Goal: Task Accomplishment & Management: Manage account settings

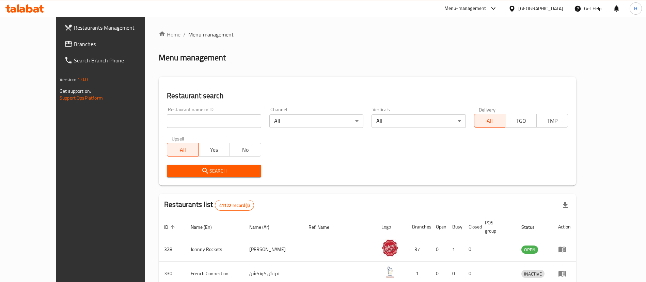
click at [59, 51] on link "Branches" at bounding box center [111, 44] width 105 height 16
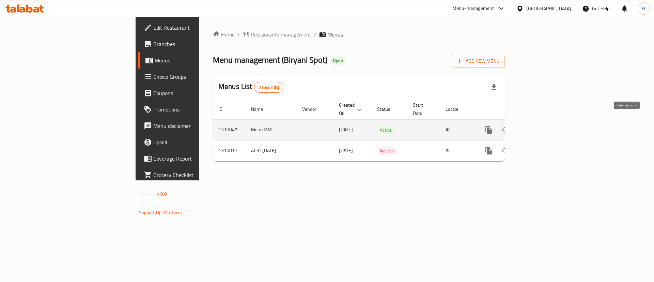
click at [542, 126] on icon "enhanced table" at bounding box center [538, 130] width 8 height 8
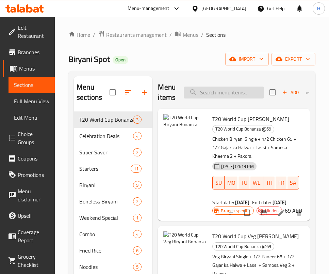
click at [229, 98] on input "search" at bounding box center [224, 93] width 80 height 12
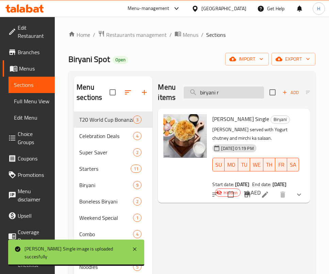
click at [232, 87] on input "biryani r" at bounding box center [224, 93] width 80 height 12
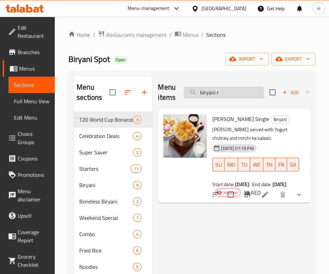
click at [232, 87] on input "biryani r" at bounding box center [224, 93] width 80 height 12
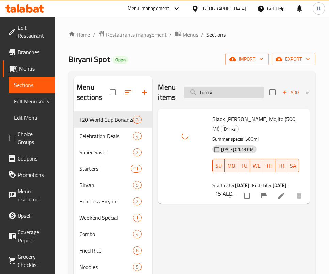
click at [247, 96] on input "berry" at bounding box center [224, 93] width 80 height 12
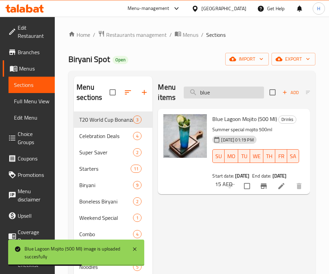
click at [238, 97] on input "blue" at bounding box center [224, 93] width 80 height 12
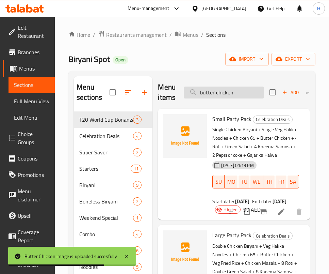
click at [248, 97] on input "butter chicken" at bounding box center [224, 93] width 80 height 12
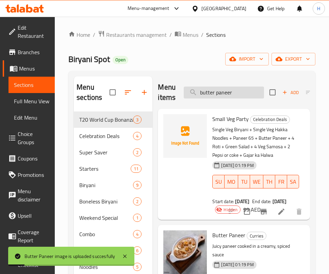
click at [225, 89] on input "butter paneer" at bounding box center [224, 93] width 80 height 12
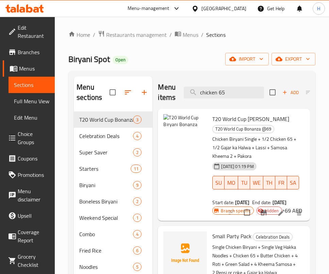
click at [229, 81] on div "Menu items chicken 65 Add Sort Manage items" at bounding box center [234, 92] width 152 height 32
click at [236, 92] on input "chicken 65" at bounding box center [224, 93] width 80 height 12
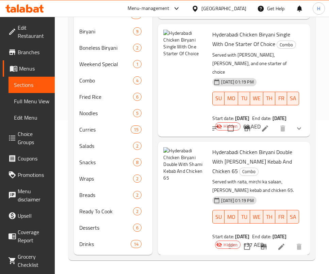
scroll to position [1281, 0]
click at [290, 210] on button "SA" at bounding box center [293, 217] width 12 height 14
click at [87, 31] on span "Biryani" at bounding box center [96, 31] width 35 height 8
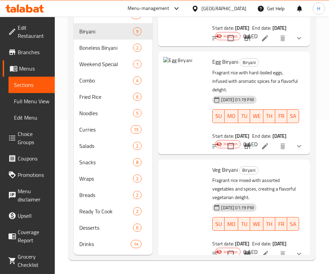
scroll to position [241, 0]
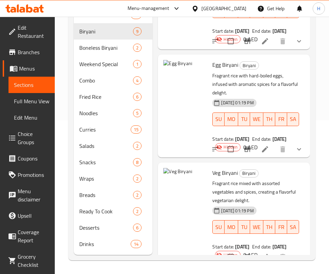
drag, startPoint x: 326, startPoint y: 125, endPoint x: 328, endPoint y: 75, distance: 50.8
click at [328, 75] on div "Home / Restaurants management / Menus / Sections Biryani Spot Open import expor…" at bounding box center [192, 68] width 275 height 411
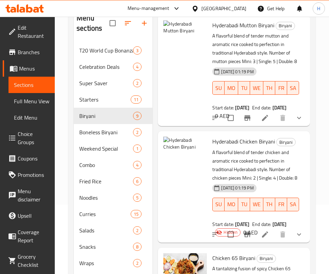
scroll to position [0, 0]
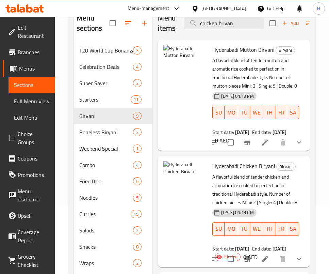
click at [220, 74] on div "Hyderabadi Mutton Biryani Biryani A flavorful blend of tender mutton and aromat…" at bounding box center [234, 95] width 147 height 106
click at [227, 25] on input "chicken biryan" at bounding box center [224, 23] width 80 height 12
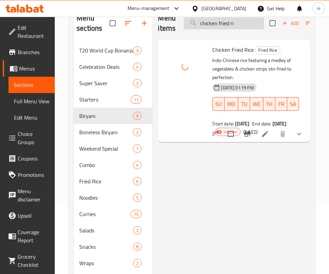
click at [252, 24] on input "chicken fried ri" at bounding box center [224, 23] width 80 height 12
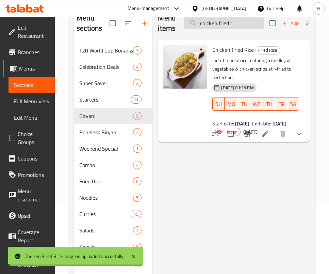
click at [252, 24] on input "chicken fried ri" at bounding box center [224, 23] width 80 height 12
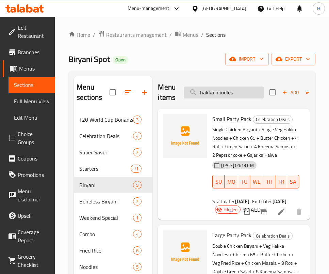
click at [228, 93] on input "hakka noodles" at bounding box center [224, 93] width 80 height 12
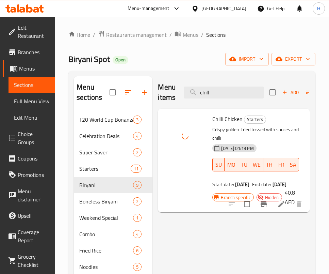
click at [220, 83] on div "Menu items chill Add Sort Manage items" at bounding box center [234, 92] width 152 height 32
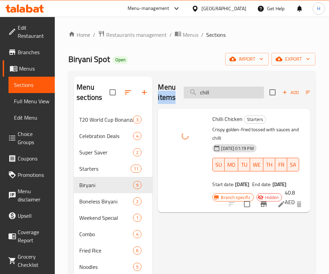
click at [226, 94] on input "chill" at bounding box center [224, 93] width 80 height 12
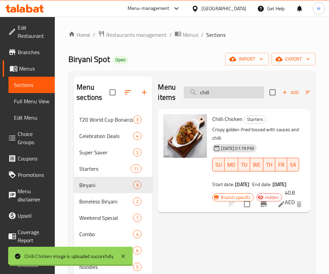
click at [226, 94] on input "chill" at bounding box center [224, 93] width 80 height 12
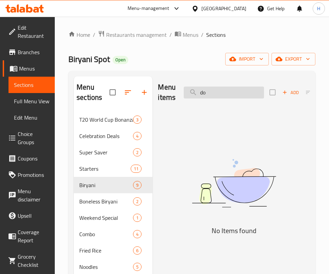
type input "d"
type input "m"
click at [229, 147] on img at bounding box center [234, 183] width 152 height 81
click at [221, 90] on input "double k" at bounding box center [224, 93] width 80 height 12
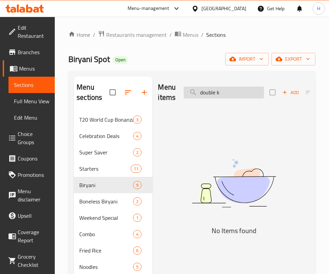
click at [221, 90] on input "double k" at bounding box center [224, 93] width 80 height 12
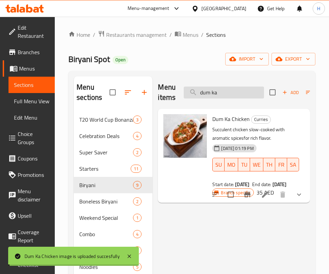
click at [228, 91] on input "dum ka" at bounding box center [224, 93] width 80 height 12
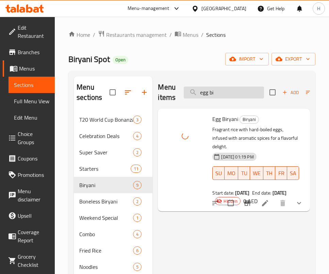
click at [228, 92] on input "egg bi" at bounding box center [224, 93] width 80 height 12
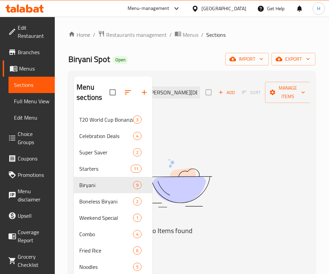
drag, startPoint x: 229, startPoint y: 95, endPoint x: 332, endPoint y: 99, distance: 103.3
click at [329, 99] on html "​ Menu-management [GEOGRAPHIC_DATA] Get Help H Edit Restaurant Branches Menus S…" at bounding box center [164, 137] width 329 height 274
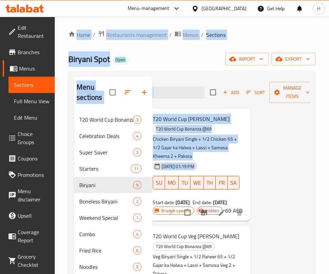
drag, startPoint x: 282, startPoint y: 226, endPoint x: 16, endPoint y: 193, distance: 268.0
click at [16, 193] on div "Edit Restaurant Branches Menus Sections Full Menu View Edit Menu Choice Groups …" at bounding box center [164, 222] width 329 height 411
click at [228, 134] on div "T20 World Cup Biryani Bonanza T20 World Cup Bonanza @69 Chicken Biryani Single …" at bounding box center [174, 164] width 147 height 107
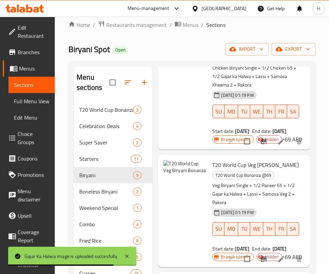
scroll to position [13, 0]
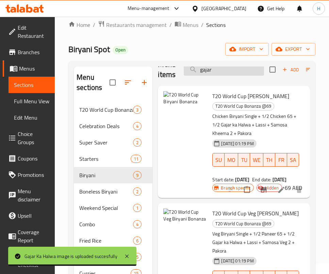
click at [215, 66] on input "gajar" at bounding box center [224, 70] width 80 height 12
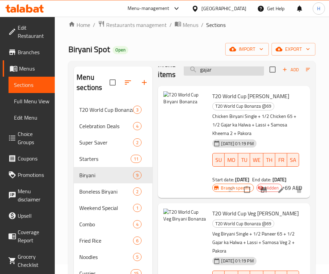
click at [215, 66] on input "gajar" at bounding box center [224, 70] width 80 height 12
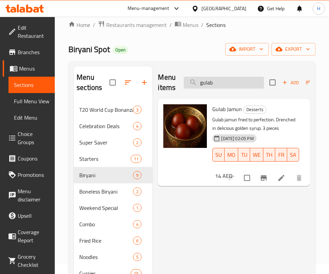
scroll to position [0, 0]
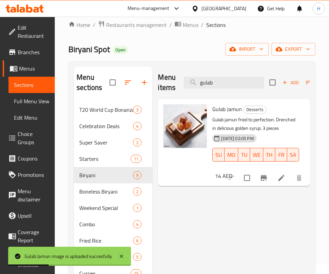
click at [222, 89] on div "Menu items gulab Add Sort Manage items" at bounding box center [234, 82] width 152 height 32
click at [213, 82] on input "gulab" at bounding box center [224, 83] width 80 height 12
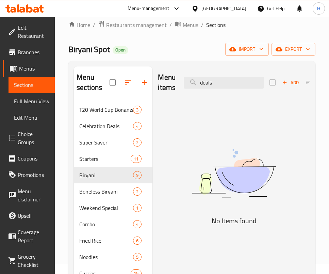
click at [211, 130] on div "Menu items deals Add Sort Manage items No Items found" at bounding box center [232, 232] width 158 height 332
click at [237, 83] on input "deals" at bounding box center [224, 83] width 80 height 12
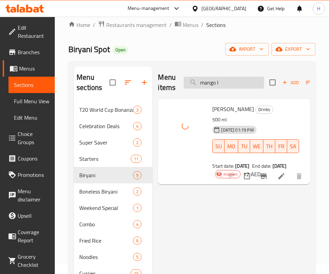
click at [219, 83] on input "mango l" at bounding box center [224, 83] width 80 height 12
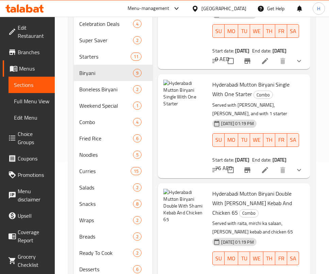
scroll to position [154, 0]
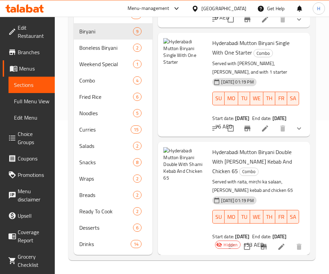
drag, startPoint x: 248, startPoint y: 154, endPoint x: 233, endPoint y: 100, distance: 56.0
click at [249, 154] on div "Hyderabadi Mutton Biryani Double With [PERSON_NAME] Kebab And Chicken 65 Combo …" at bounding box center [234, 198] width 147 height 108
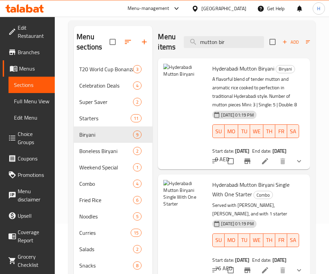
scroll to position [0, 0]
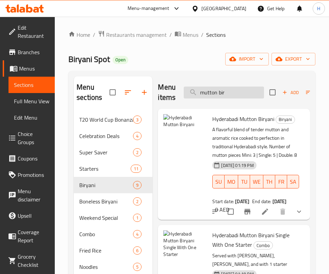
click at [235, 92] on input "mutton bir" at bounding box center [224, 93] width 80 height 12
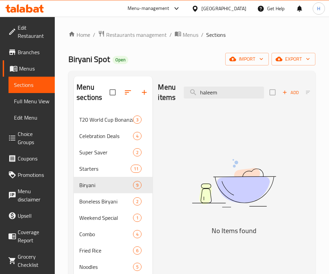
click at [235, 113] on div "Menu items haleem Add Sort Manage items No Items found" at bounding box center [232, 242] width 158 height 332
click at [232, 94] on input "haleem" at bounding box center [224, 93] width 80 height 12
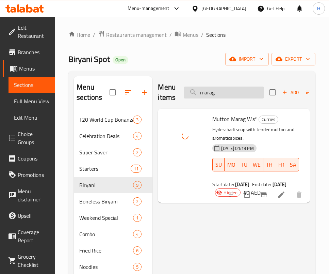
click at [241, 90] on input "marag" at bounding box center [224, 93] width 80 height 12
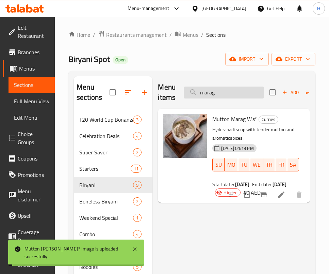
click at [241, 90] on input "marag" at bounding box center [224, 93] width 80 height 12
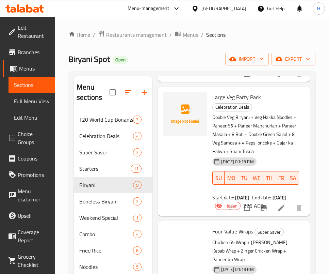
scroll to position [204, 0]
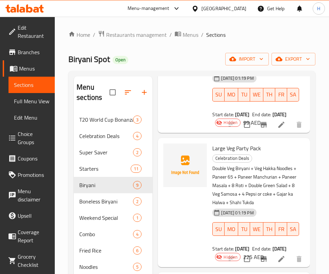
drag, startPoint x: 311, startPoint y: 181, endPoint x: 306, endPoint y: 190, distance: 10.1
click at [309, 206] on div "Menu sections T20 World Cup Bonanza @69 3 Celebration Deals 4 Super Saver 2 Sta…" at bounding box center [191, 242] width 247 height 343
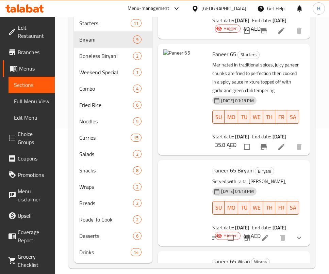
scroll to position [154, 0]
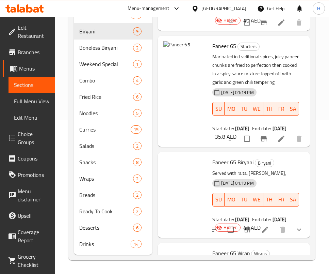
click at [290, 178] on div "Menu items paneer 65 Add Sort Manage items T20 World Cup Veg Biryani Bonanza T2…" at bounding box center [232, 89] width 158 height 332
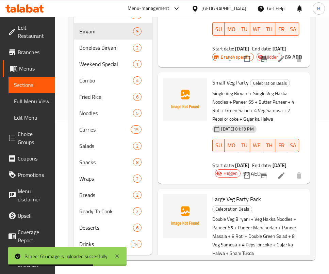
scroll to position [0, 0]
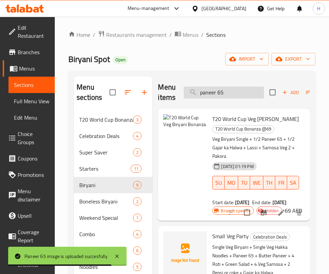
click at [234, 90] on input "paneer 65" at bounding box center [224, 93] width 80 height 12
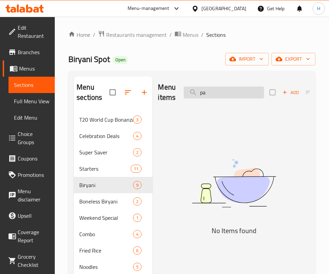
type input "p"
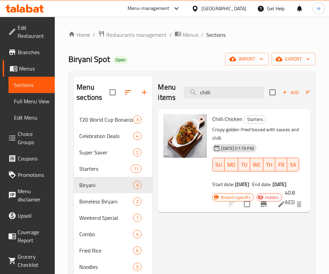
click at [248, 265] on div "Menu items chilli Add Sort Manage items Chilli Chicken Starters Crispy golden-f…" at bounding box center [232, 242] width 158 height 332
click at [229, 88] on input "chilli" at bounding box center [224, 93] width 80 height 12
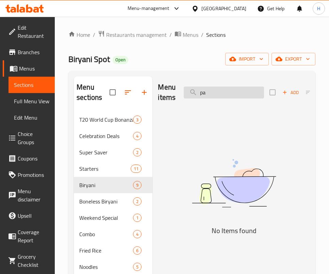
type input "p"
click at [234, 208] on img at bounding box center [234, 183] width 152 height 81
click at [216, 101] on div "Menu items بارا Add Sort Manage items" at bounding box center [234, 92] width 152 height 32
click at [215, 92] on input "بارا" at bounding box center [224, 93] width 80 height 12
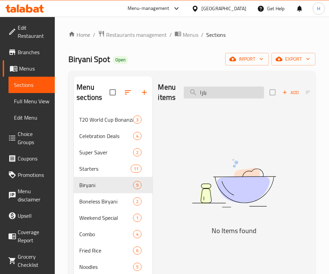
click at [215, 92] on input "بارا" at bounding box center [224, 93] width 80 height 12
click at [209, 190] on img at bounding box center [234, 183] width 152 height 81
click at [215, 88] on input "qubani k" at bounding box center [224, 93] width 80 height 12
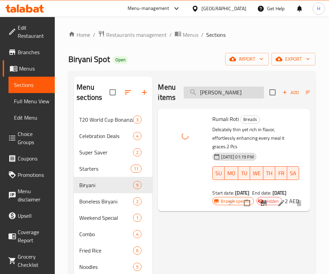
click at [223, 98] on input "[PERSON_NAME]" at bounding box center [224, 93] width 80 height 12
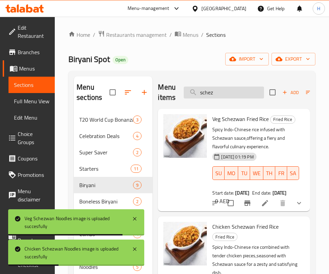
click at [243, 94] on input "schez" at bounding box center [224, 93] width 80 height 12
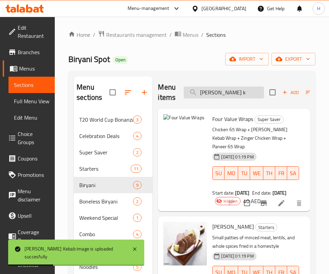
click at [238, 91] on input "[PERSON_NAME] k" at bounding box center [224, 93] width 80 height 12
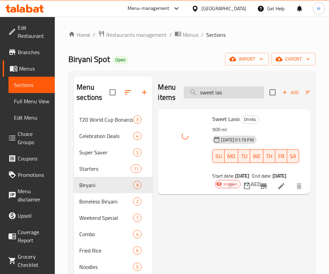
click at [245, 88] on input "sweet las" at bounding box center [224, 93] width 80 height 12
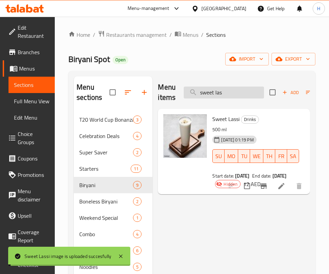
click at [245, 88] on input "sweet las" at bounding box center [224, 93] width 80 height 12
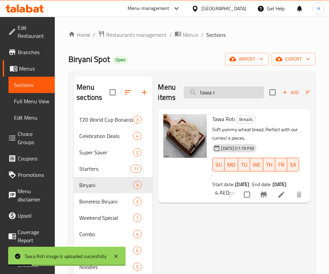
click at [255, 92] on input "tawa r" at bounding box center [224, 93] width 80 height 12
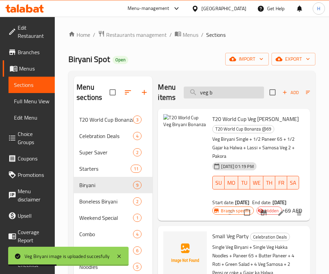
click at [225, 91] on input "veg b" at bounding box center [224, 93] width 80 height 12
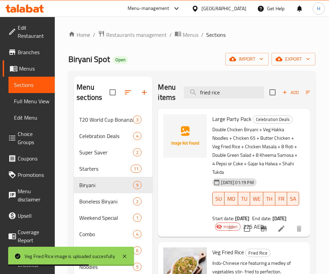
click at [235, 100] on div "Menu items fried rice Add Sort Manage items" at bounding box center [234, 92] width 152 height 32
click at [230, 95] on input "fried rice" at bounding box center [224, 93] width 80 height 12
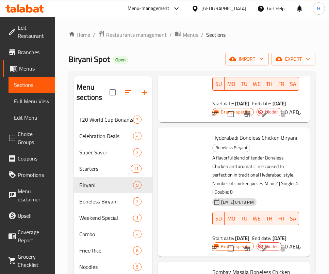
scroll to position [664, 0]
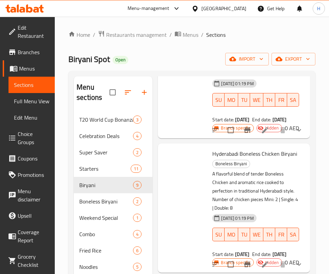
type input "chicken biryani"
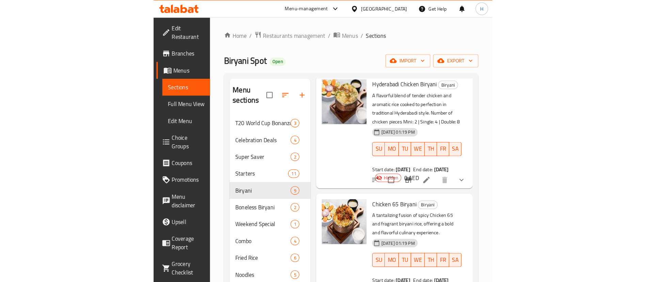
scroll to position [0, 0]
